Goal: Book appointment/travel/reservation

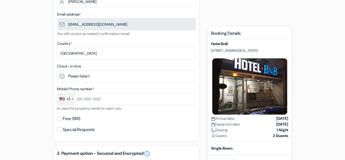
scroll to position [104, 0]
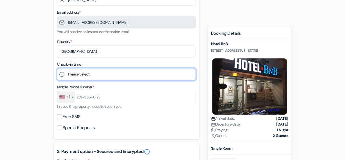
click at [109, 73] on select "Please Select 1:00 2:00 3:00 4:00 5:00 6:00 7:00 8:00 9:00 10:00 11:00 12:00 13…" at bounding box center [126, 74] width 139 height 12
select select "15"
click at [57, 69] on select "Please Select 1:00 2:00 3:00 4:00 5:00 6:00 7:00 8:00 9:00 10:00 11:00 12:00 13…" at bounding box center [126, 74] width 139 height 12
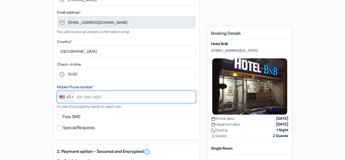
click at [86, 100] on input "text" at bounding box center [126, 97] width 139 height 12
type input "14436534427"
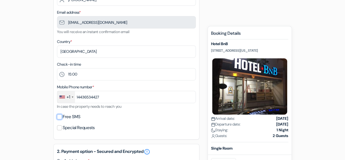
click at [58, 117] on input "Free SMS" at bounding box center [59, 116] width 5 height 5
checkbox input "true"
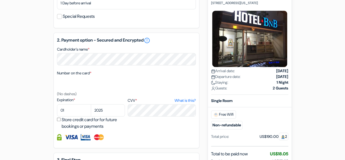
scroll to position [240, 0]
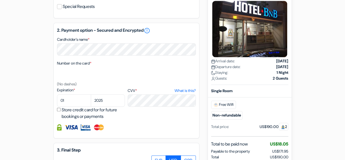
click at [138, 57] on div "2. Payment option - Secured and Encrypted error_outline Cardholder’s name * Num…" at bounding box center [127, 81] width 146 height 116
select select "10"
select select "2027"
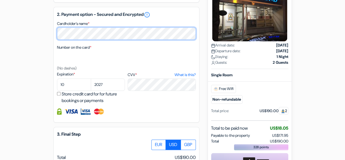
scroll to position [332, 0]
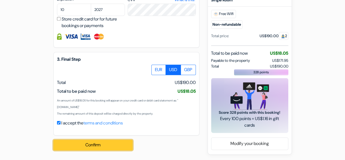
click at [120, 143] on button "Confirm Loading..." at bounding box center [93, 145] width 79 height 10
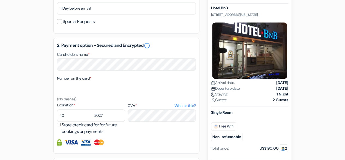
scroll to position [338, 0]
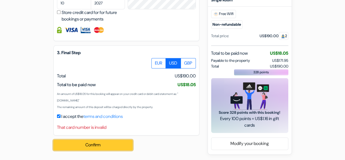
click at [117, 141] on button "Confirm Loading..." at bounding box center [93, 145] width 79 height 10
